Goal: Task Accomplishment & Management: Manage account settings

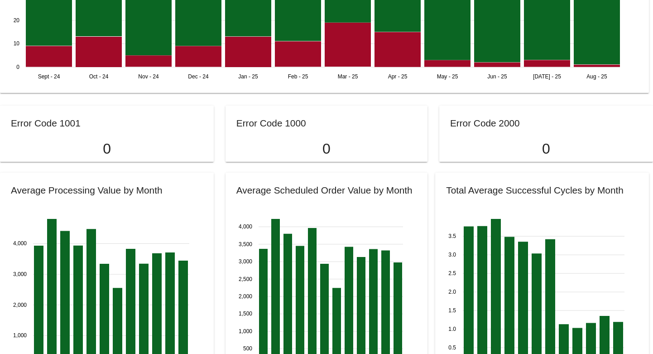
scroll to position [996, 0]
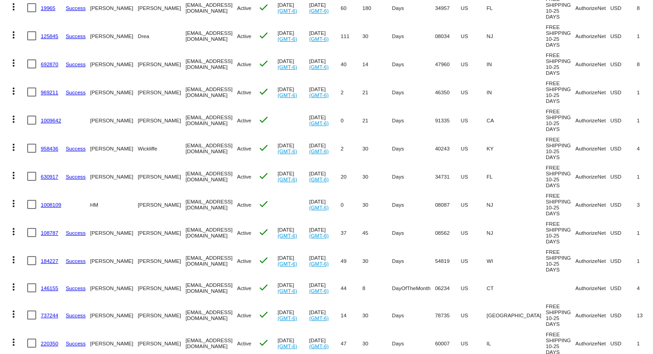
scroll to position [226, 0]
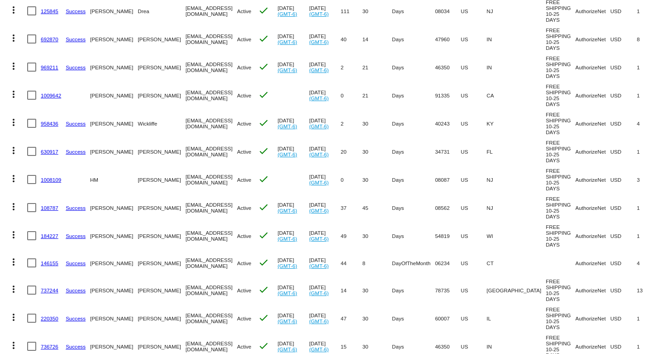
click at [31, 184] on div at bounding box center [31, 179] width 9 height 9
click at [31, 184] on input "checkbox" at bounding box center [31, 184] width 0 height 0
click at [31, 184] on div at bounding box center [31, 179] width 9 height 9
click at [31, 184] on input "checkbox" at bounding box center [31, 184] width 0 height 0
checkbox input "false"
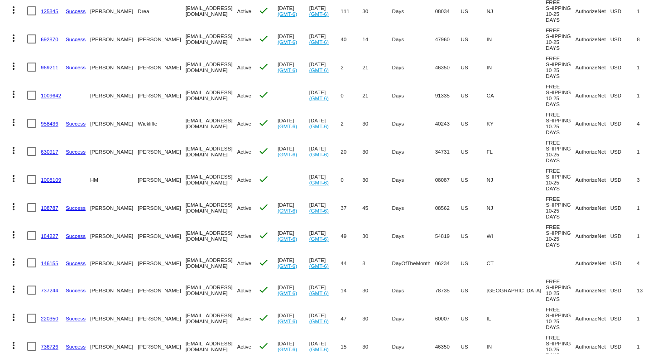
click at [14, 184] on mat-icon "more_vert" at bounding box center [13, 178] width 11 height 11
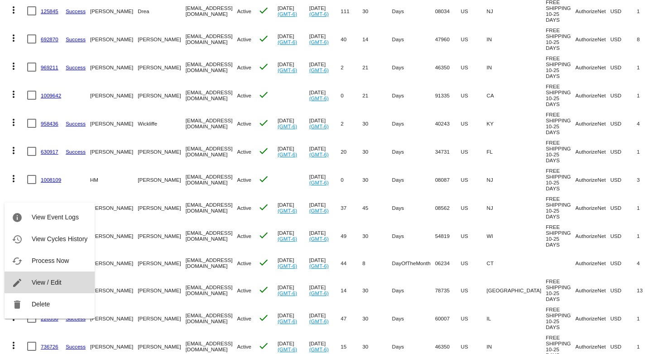
click at [43, 282] on span "View / Edit" at bounding box center [47, 281] width 30 height 7
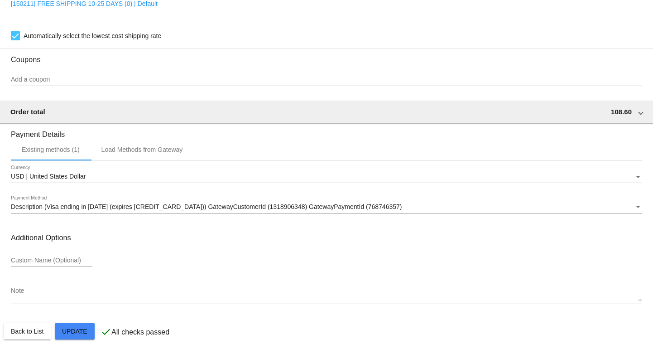
scroll to position [695, 0]
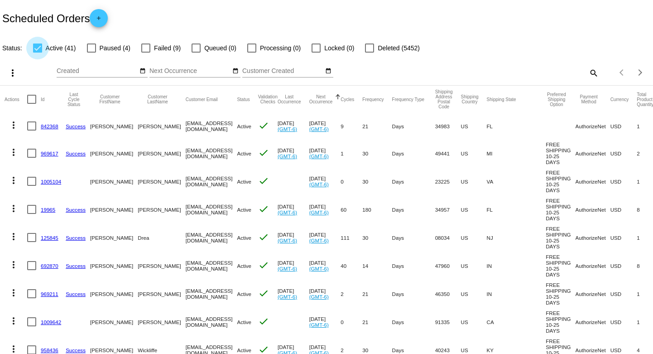
click at [59, 50] on span "Active (41)" at bounding box center [61, 48] width 30 height 11
click at [38, 53] on input "Active (41)" at bounding box center [37, 53] width 0 height 0
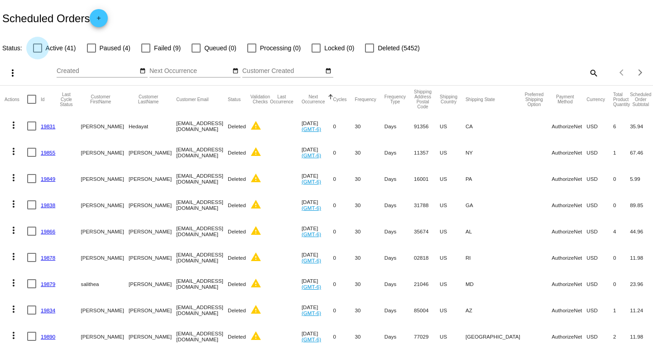
click at [40, 49] on div at bounding box center [37, 47] width 9 height 9
click at [38, 53] on input "Active (41)" at bounding box center [37, 53] width 0 height 0
checkbox input "true"
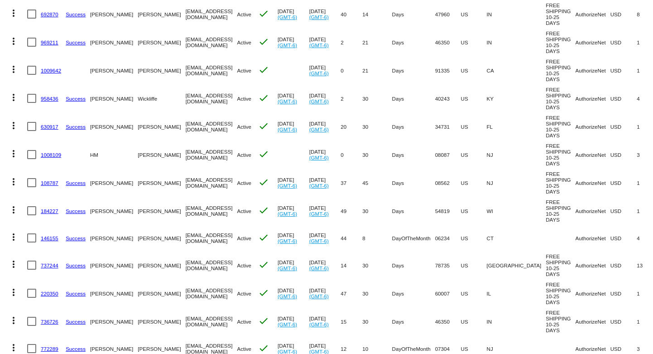
scroll to position [272, 0]
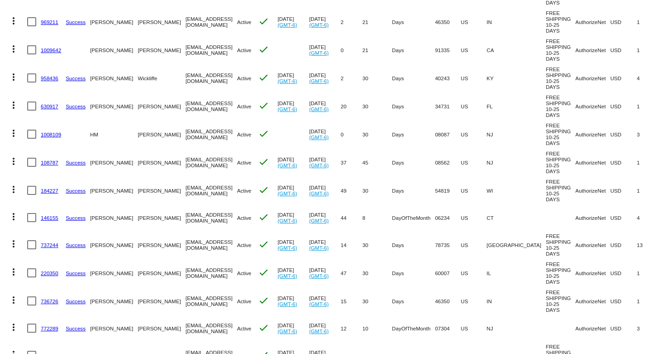
click at [14, 139] on mat-icon "more_vert" at bounding box center [13, 133] width 11 height 11
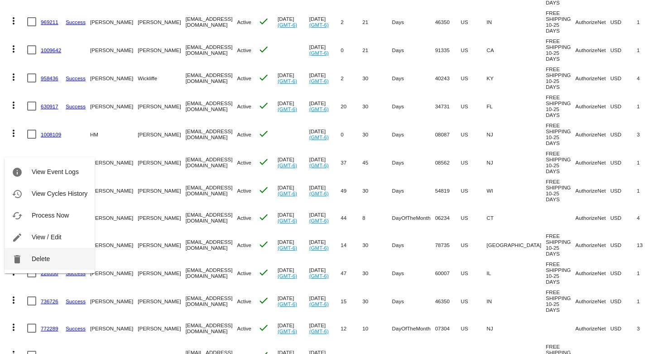
click at [29, 254] on button "delete Delete" at bounding box center [50, 259] width 90 height 22
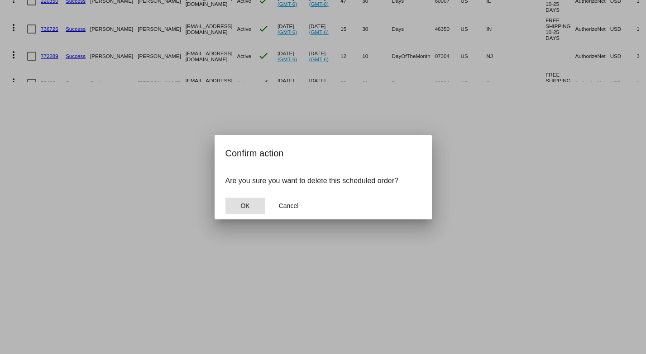
click at [245, 207] on span "OK" at bounding box center [244, 205] width 9 height 7
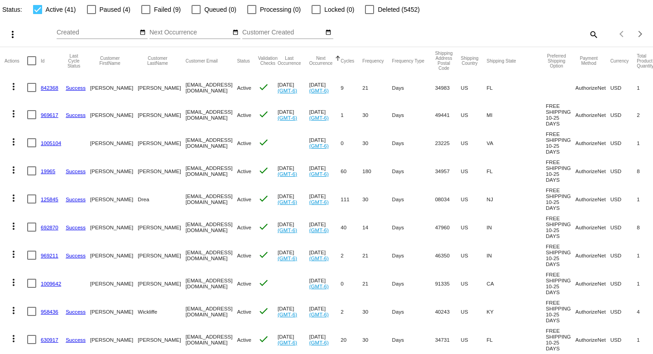
scroll to position [0, 0]
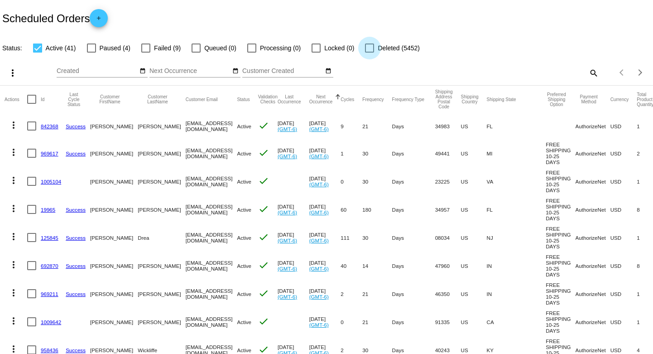
drag, startPoint x: 370, startPoint y: 47, endPoint x: 400, endPoint y: 54, distance: 30.4
click at [370, 47] on div at bounding box center [369, 47] width 9 height 9
click at [369, 53] on input "Deleted (5452)" at bounding box center [369, 53] width 0 height 0
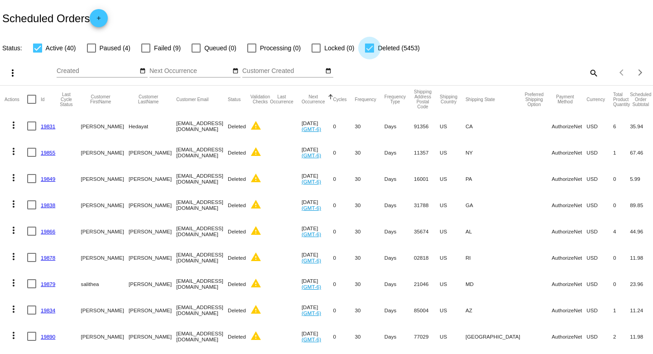
click at [366, 48] on div at bounding box center [369, 47] width 9 height 9
click at [369, 53] on input "Deleted (5453)" at bounding box center [369, 53] width 0 height 0
checkbox input "false"
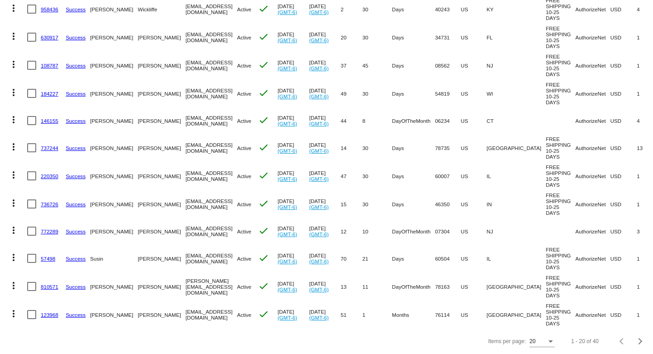
scroll to position [377, 0]
